Goal: Transaction & Acquisition: Download file/media

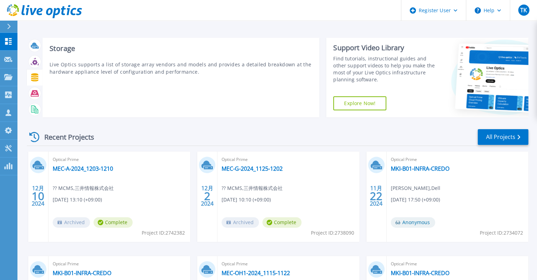
click at [35, 76] on icon at bounding box center [34, 77] width 7 height 8
click at [37, 107] on icon at bounding box center [35, 109] width 8 height 8
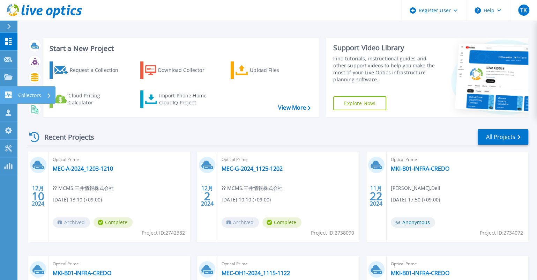
click at [10, 98] on link "Collectors Collectors" at bounding box center [8, 95] width 17 height 18
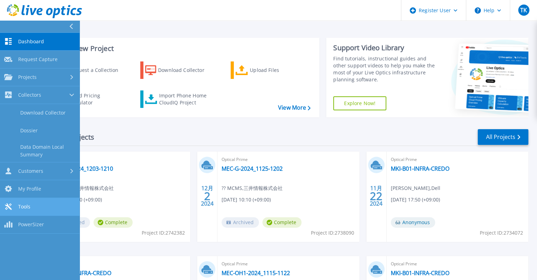
click at [43, 207] on link "Tools Tools" at bounding box center [39, 207] width 79 height 18
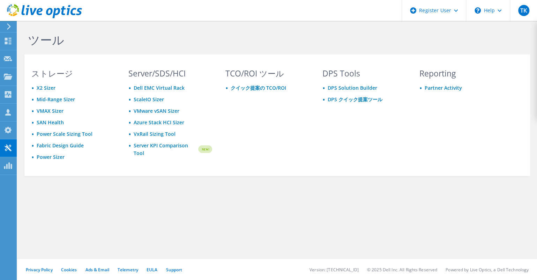
click at [11, 28] on icon at bounding box center [8, 26] width 5 height 6
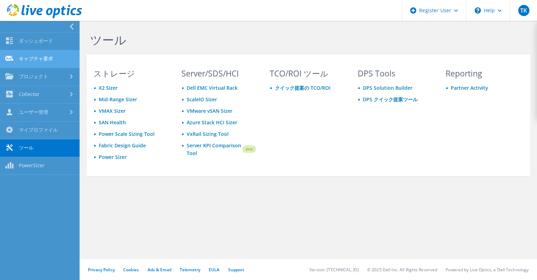
click at [53, 62] on link "キャプチャ要求" at bounding box center [39, 59] width 79 height 18
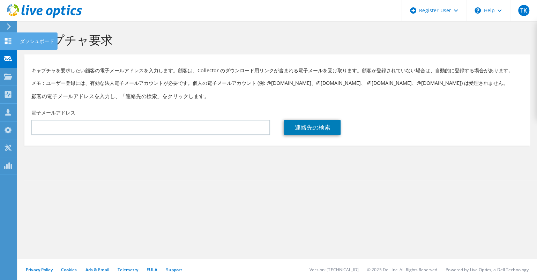
click at [8, 41] on icon at bounding box center [8, 41] width 8 height 7
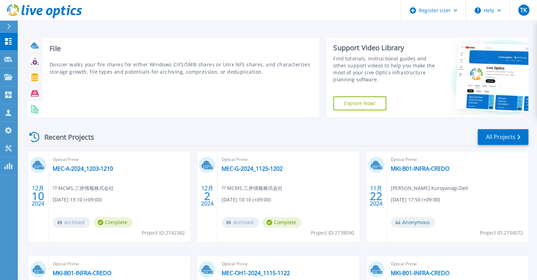
click at [33, 108] on rect at bounding box center [33, 108] width 3 height 0
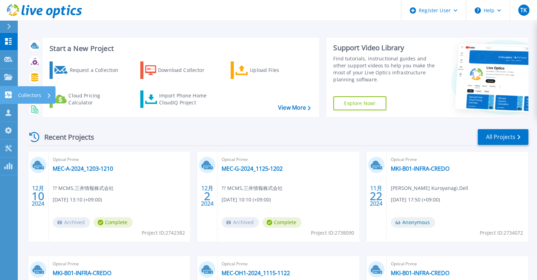
click at [9, 97] on icon at bounding box center [8, 94] width 8 height 7
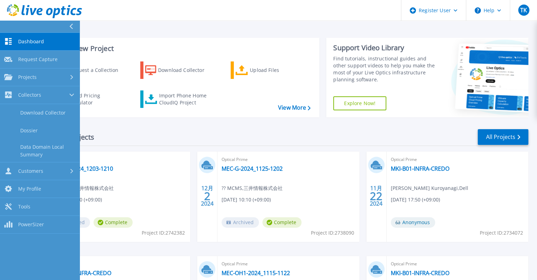
click at [301, 124] on div "Recent Projects All Projects 12月 10 2024 Optical Prime MEC-A-2024_1203-1210 ?? …" at bounding box center [277, 244] width 501 height 243
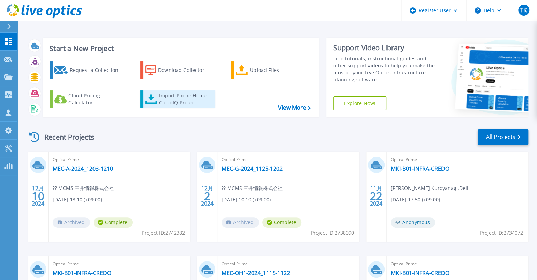
scroll to position [107, 0]
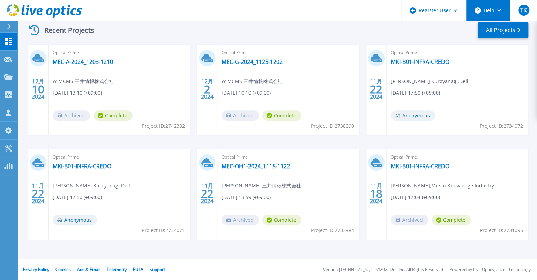
click at [497, 9] on button "Help" at bounding box center [488, 10] width 44 height 21
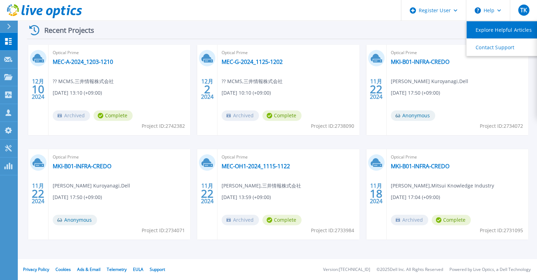
click at [492, 29] on link "Explore Helpful Articles" at bounding box center [505, 29] width 78 height 17
click at [331, 246] on div "12月 10 2024 Optical Prime MEC-A-2024_1203-1210 ?? MCMS , 三井情報株式会社 12/10/2024, 1…" at bounding box center [274, 149] width 507 height 208
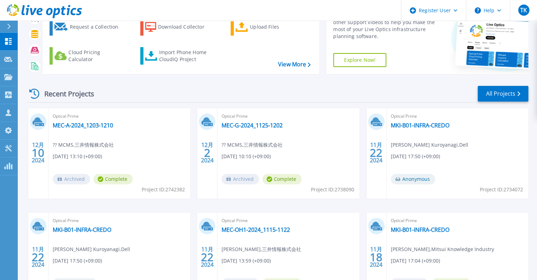
scroll to position [0, 0]
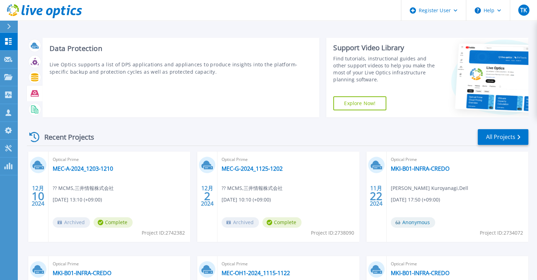
click at [38, 96] on icon at bounding box center [35, 93] width 8 height 8
click at [36, 83] on div at bounding box center [35, 77] width 12 height 12
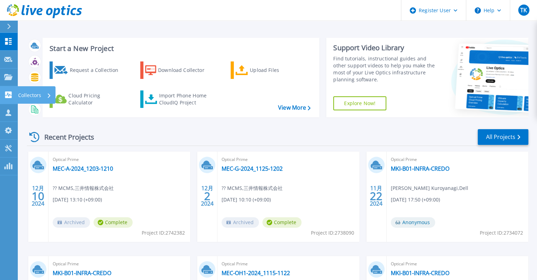
click at [20, 95] on p "Collectors" at bounding box center [29, 95] width 23 height 18
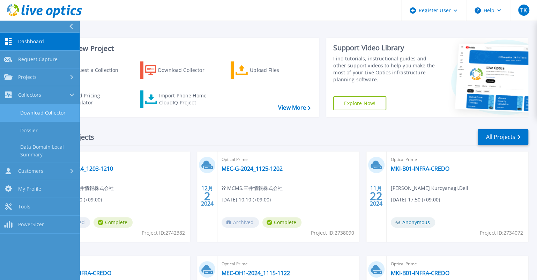
click at [45, 115] on link "Download Collector" at bounding box center [39, 113] width 79 height 18
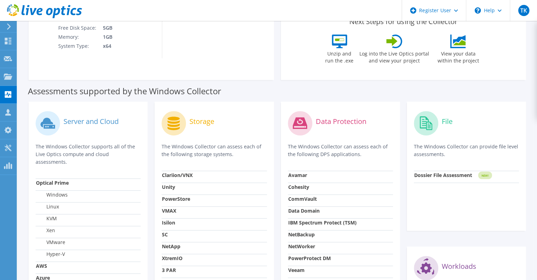
scroll to position [232, 0]
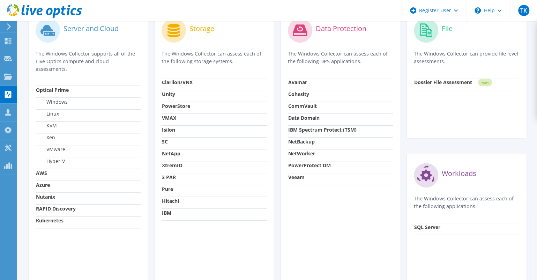
click at [347, 230] on div "Data Protection The Windows Collector can assess each of the following DPS appl…" at bounding box center [340, 146] width 119 height 274
click at [322, 208] on div "Data Protection The Windows Collector can assess each of the following DPS appl…" at bounding box center [340, 146] width 119 height 274
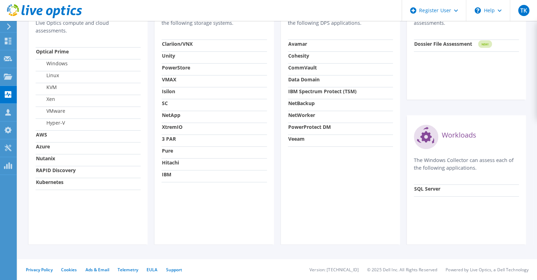
scroll to position [224, 0]
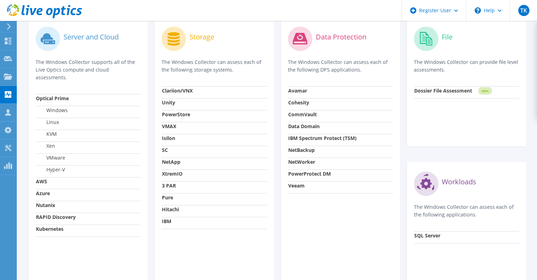
click at [364, 244] on div "Data Protection The Windows Collector can assess each of the following DPS appl…" at bounding box center [340, 154] width 119 height 274
